Goal: Find specific page/section: Find specific page/section

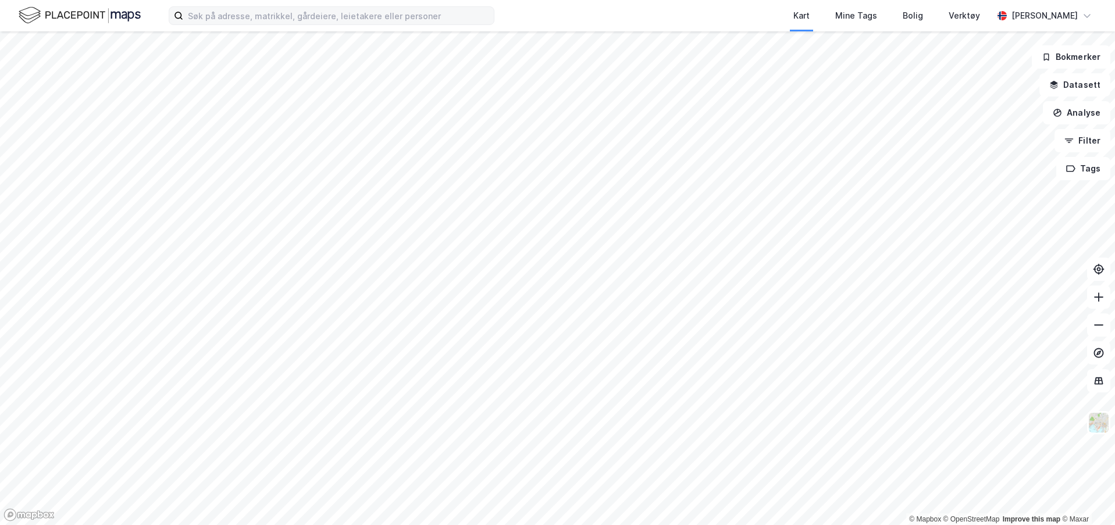
click at [407, 24] on label at bounding box center [332, 15] width 326 height 19
click at [401, 15] on input at bounding box center [338, 15] width 311 height 17
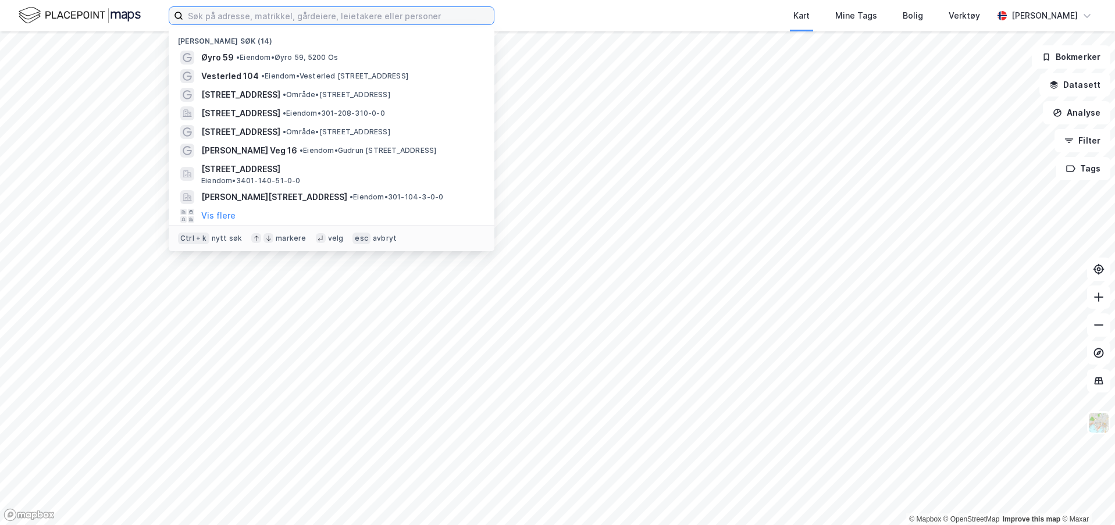
click at [401, 15] on input at bounding box center [338, 15] width 311 height 17
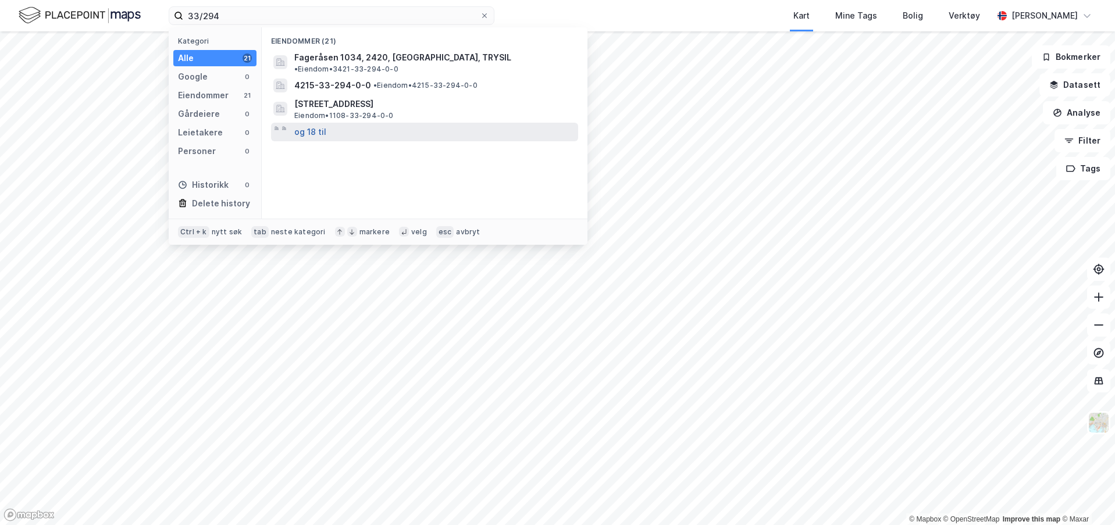
click at [312, 125] on button "og 18 til" at bounding box center [310, 132] width 32 height 14
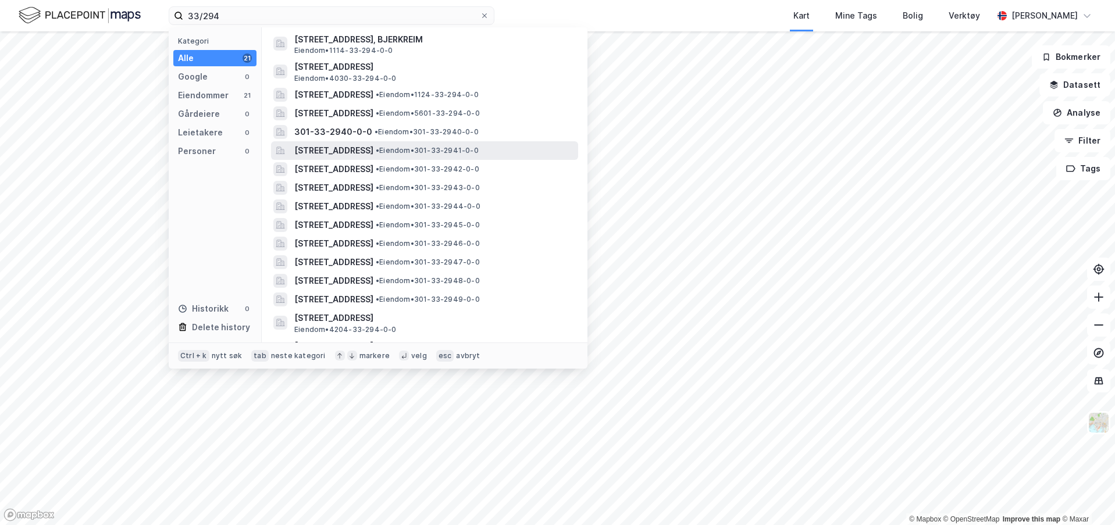
scroll to position [161, 0]
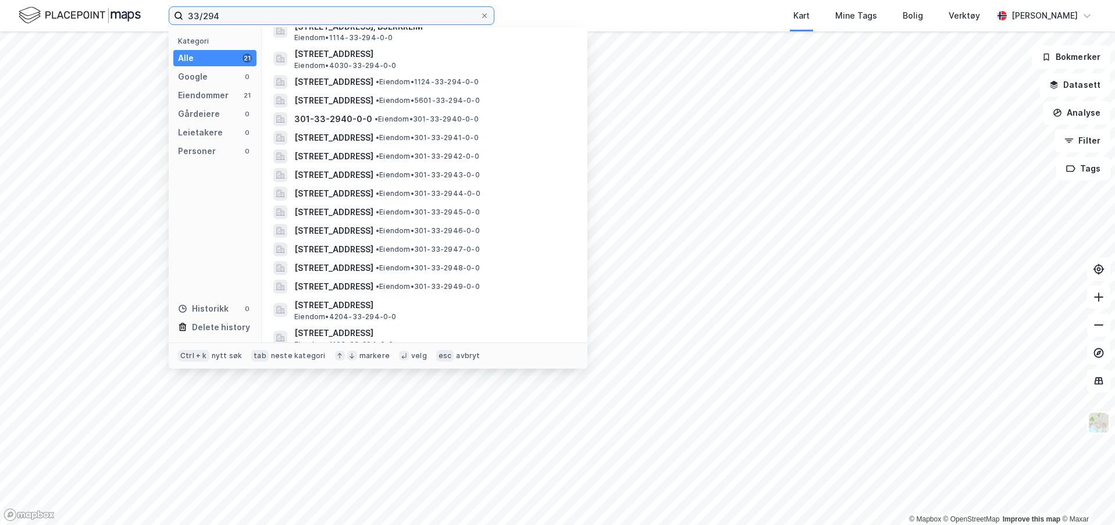
click at [351, 18] on input "33/294" at bounding box center [331, 15] width 297 height 17
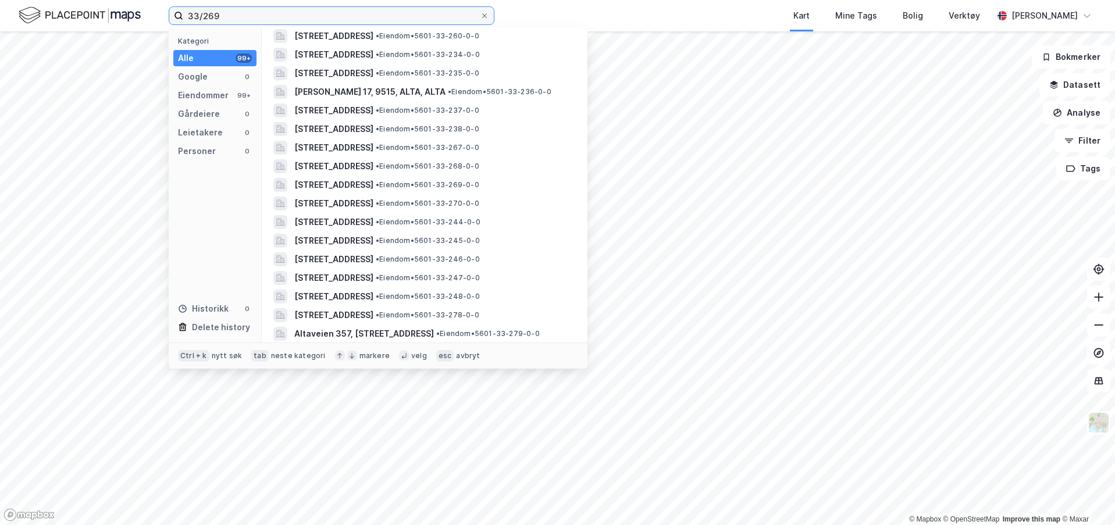
scroll to position [0, 0]
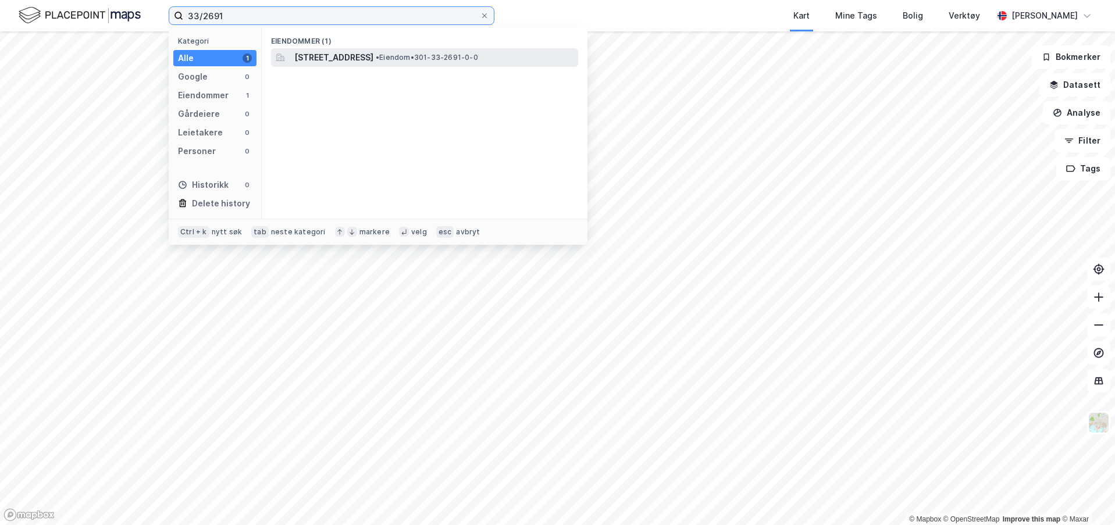
type input "33/2691"
click at [374, 56] on span "[STREET_ADDRESS]" at bounding box center [333, 58] width 79 height 14
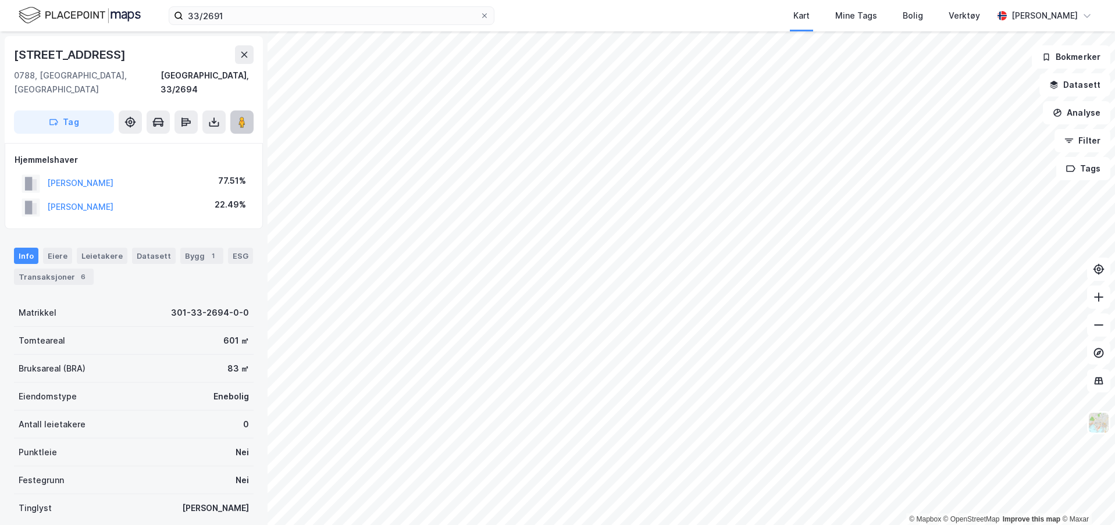
click at [239, 116] on icon at bounding box center [242, 122] width 12 height 12
click at [236, 111] on button at bounding box center [241, 122] width 23 height 23
click at [238, 114] on button at bounding box center [241, 122] width 23 height 23
click at [247, 116] on icon at bounding box center [242, 122] width 12 height 12
click at [234, 111] on button at bounding box center [241, 122] width 23 height 23
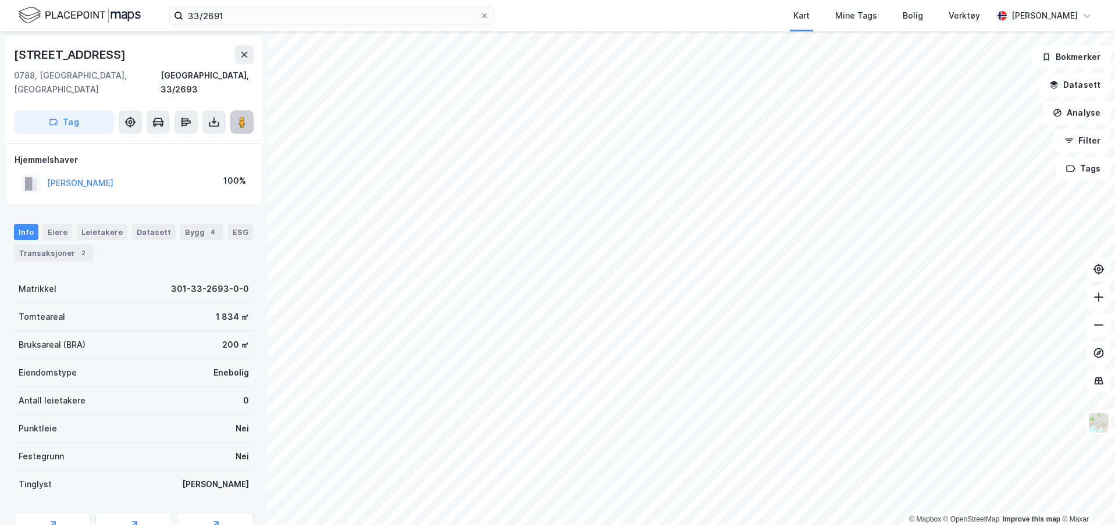
click at [252, 116] on button at bounding box center [241, 122] width 23 height 23
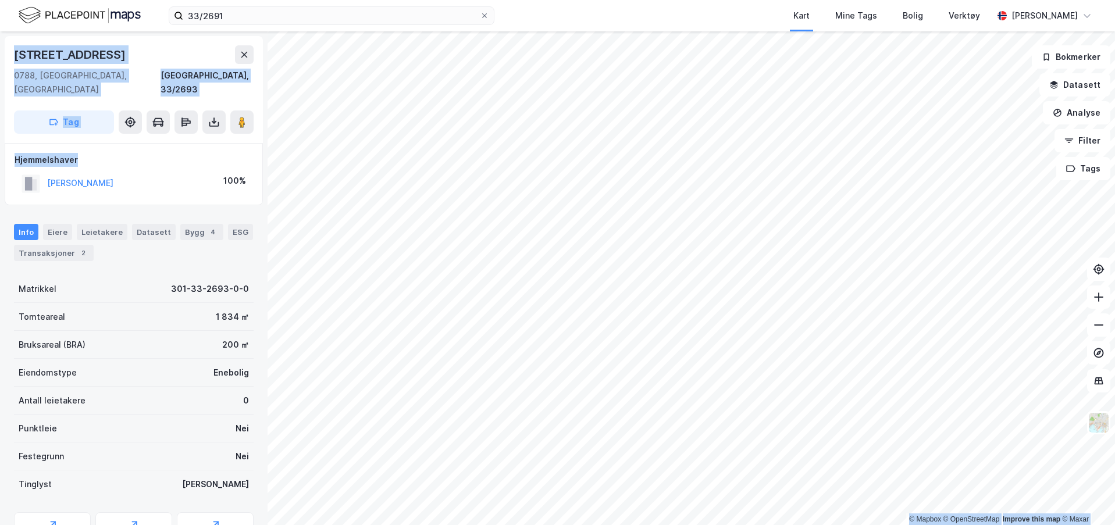
click at [497, 167] on div "© Mapbox © OpenStreetMap Improve this map © Maxar [STREET_ADDRESS], 33/2693 Tag…" at bounding box center [557, 278] width 1115 height 494
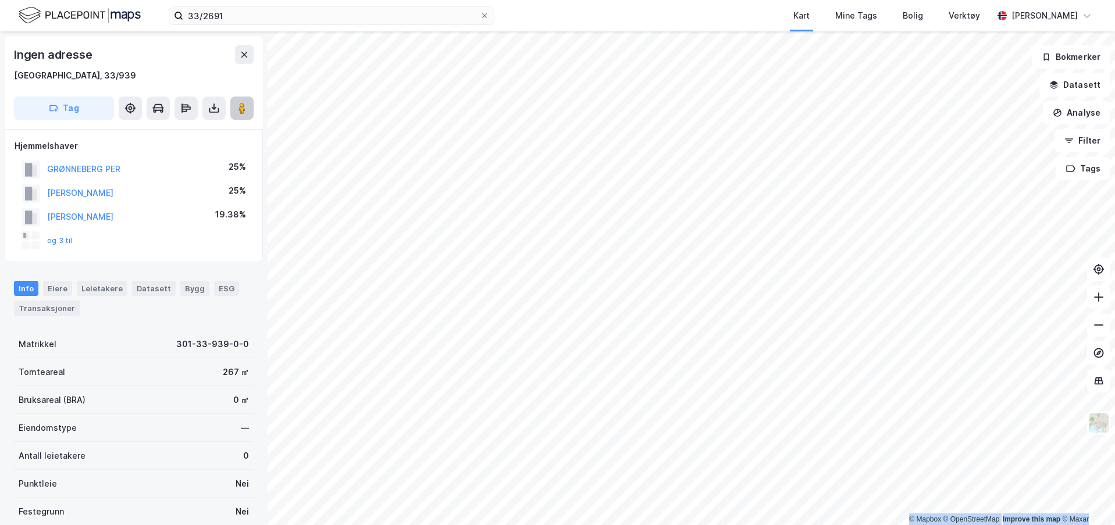
click at [234, 109] on button at bounding box center [241, 108] width 23 height 23
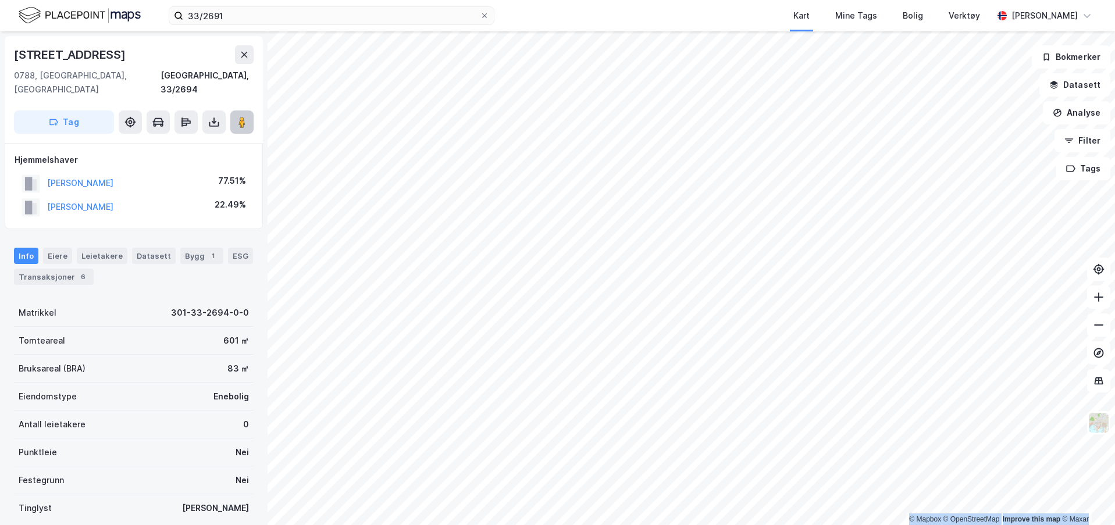
click at [242, 116] on image at bounding box center [242, 122] width 7 height 12
